Goal: Task Accomplishment & Management: Use online tool/utility

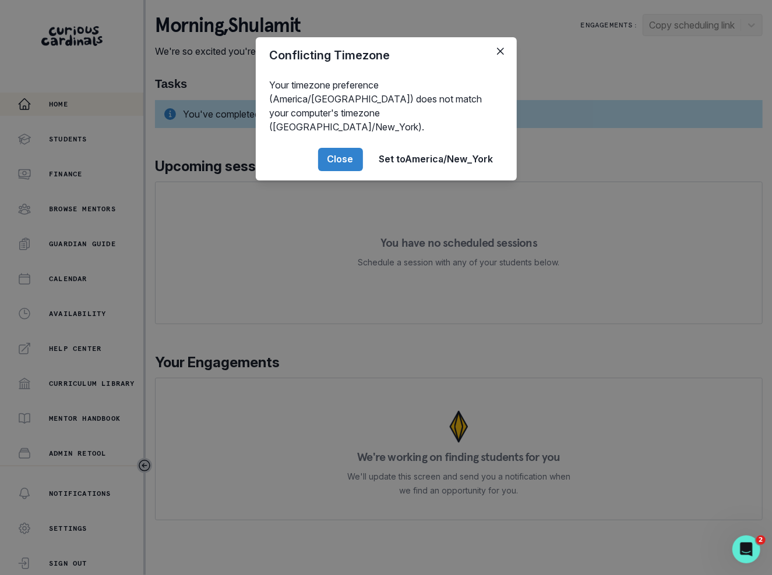
click at [104, 356] on div "Conflicting Timezone Your timezone preference (America/[GEOGRAPHIC_DATA]) does …" at bounding box center [386, 287] width 772 height 575
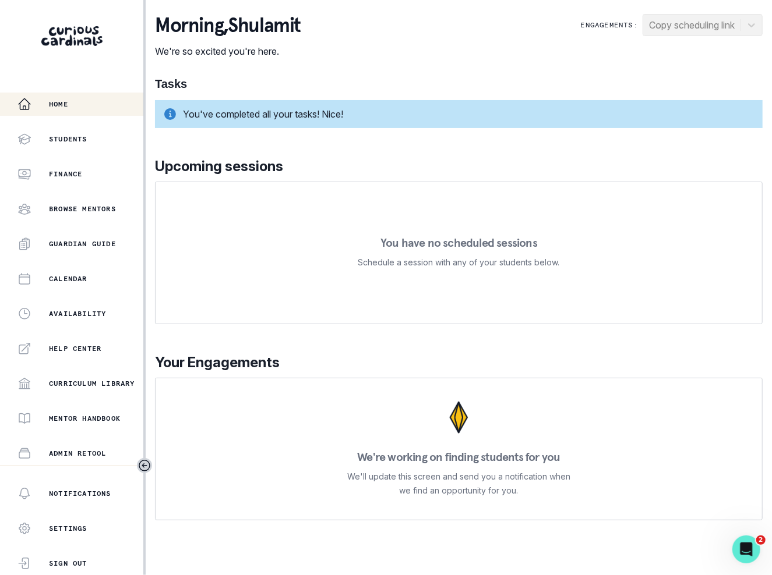
scroll to position [139, 0]
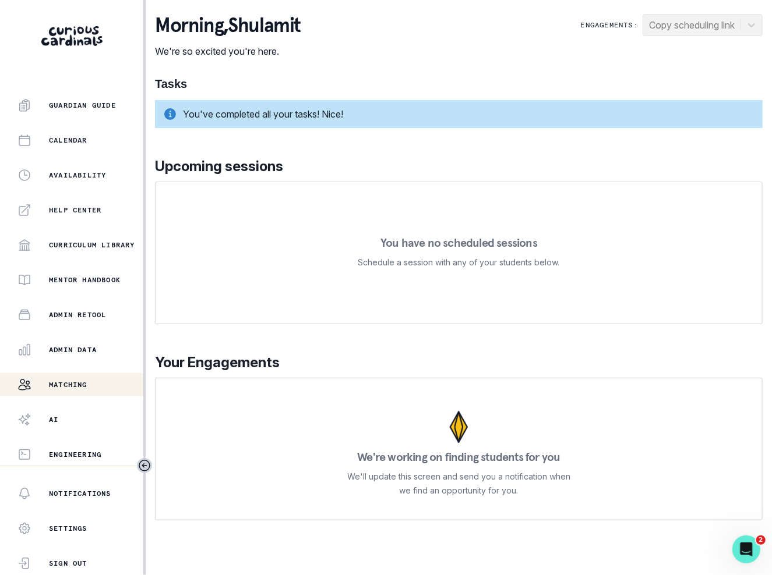
click at [105, 375] on button "Matching" at bounding box center [71, 384] width 143 height 23
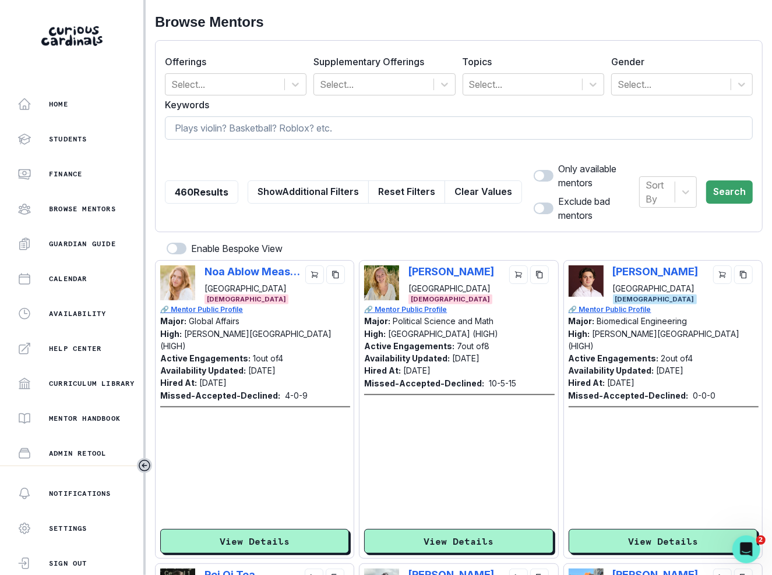
click at [362, 121] on input at bounding box center [459, 127] width 588 height 23
paste input "Lianette"
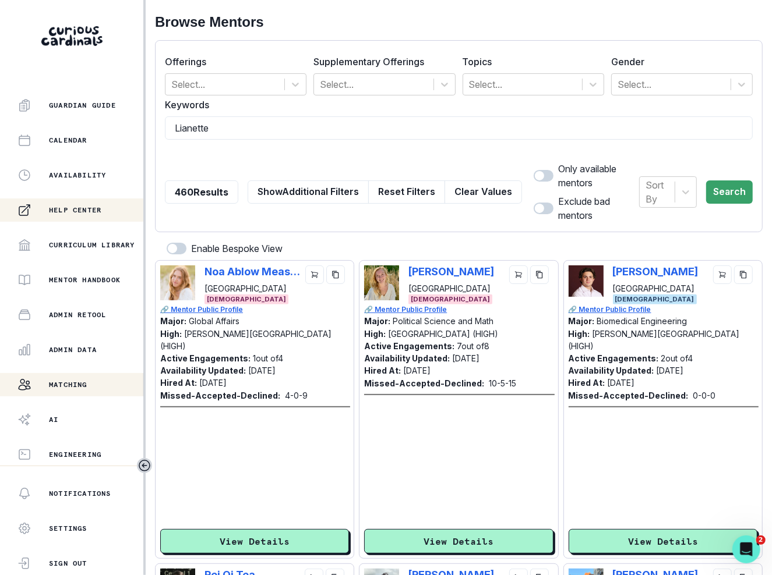
type input "Lianette"
click at [57, 357] on button "Admin Data" at bounding box center [71, 349] width 143 height 23
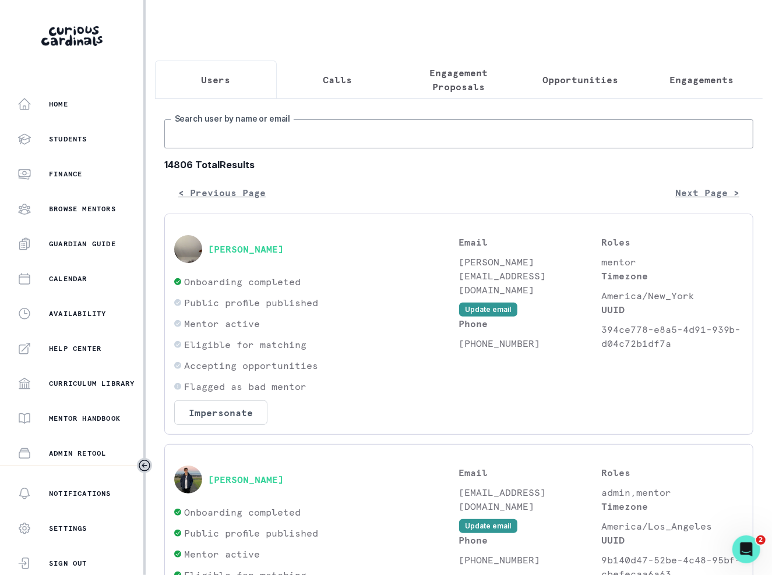
click at [317, 131] on input "Search user by name or email" at bounding box center [458, 133] width 589 height 29
paste input "Lianette"
type input "Lianette"
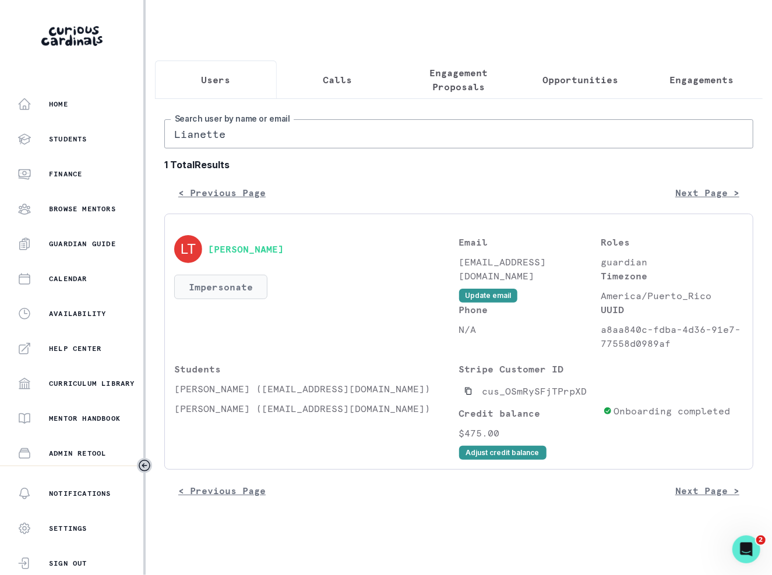
click at [229, 287] on button "Impersonate" at bounding box center [220, 287] width 93 height 24
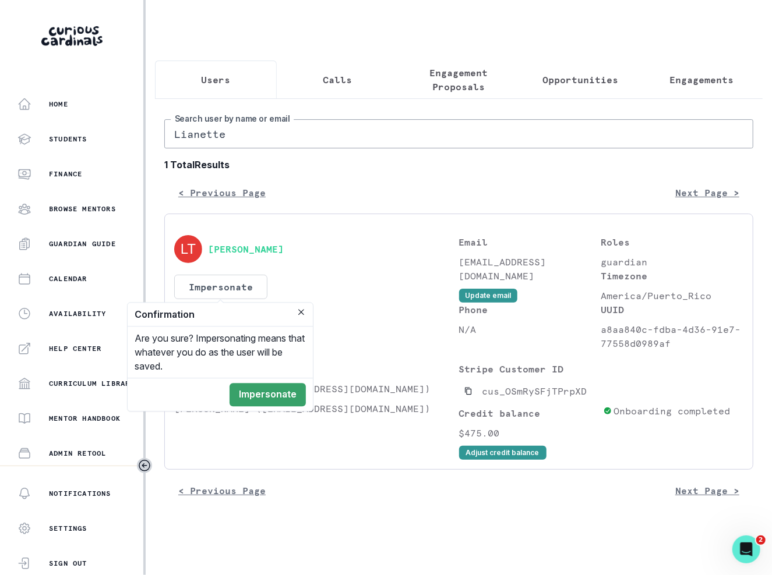
click at [254, 380] on footer "Impersonate" at bounding box center [220, 394] width 185 height 33
click at [257, 394] on button "Impersonate" at bounding box center [267, 394] width 76 height 23
